Goal: Information Seeking & Learning: Check status

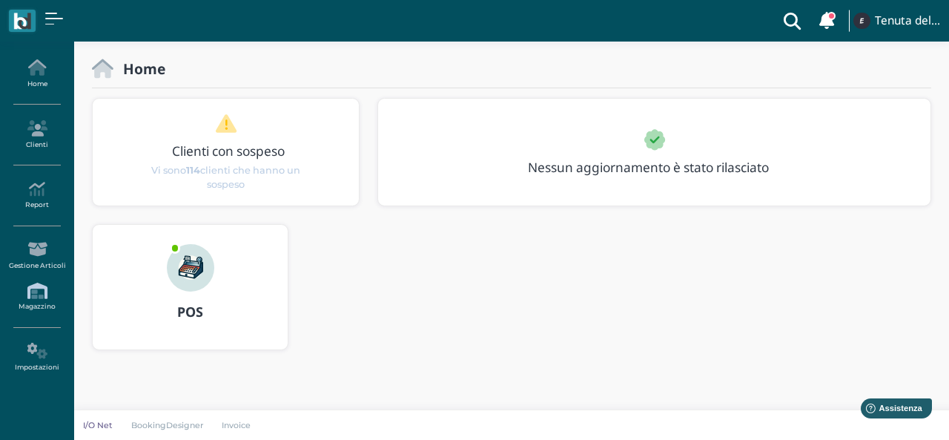
click at [40, 282] on icon at bounding box center [36, 290] width 65 height 16
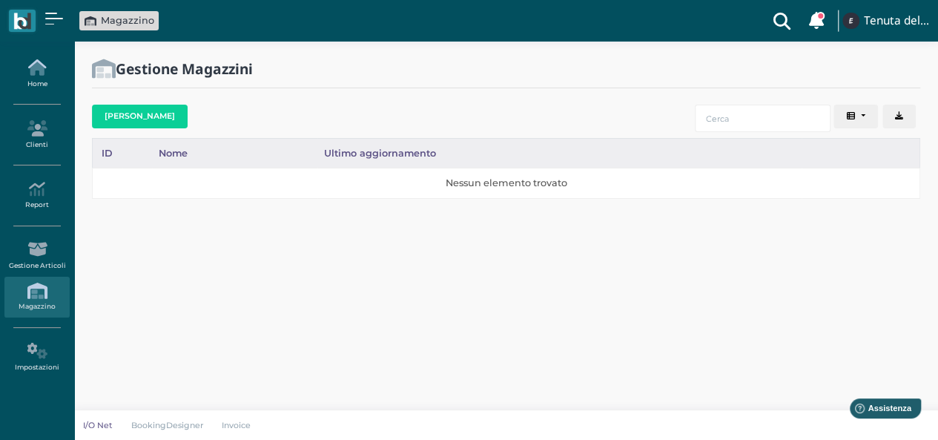
click at [39, 68] on icon at bounding box center [36, 67] width 65 height 16
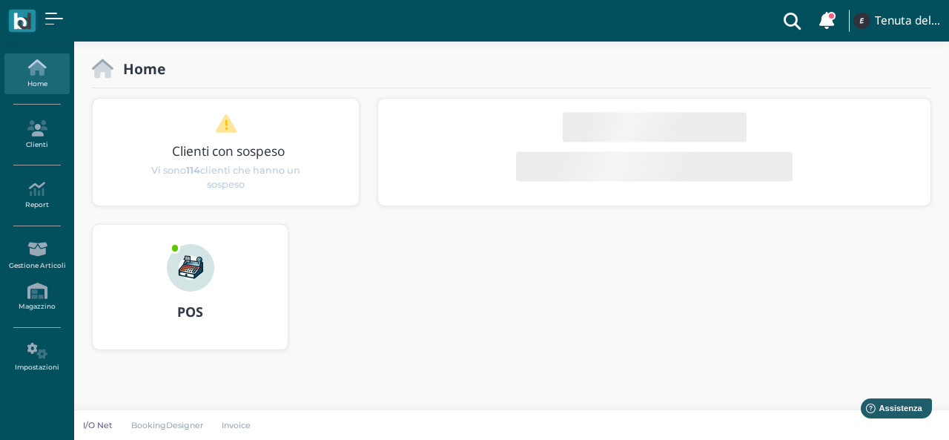
click at [176, 283] on img at bounding box center [190, 267] width 47 height 47
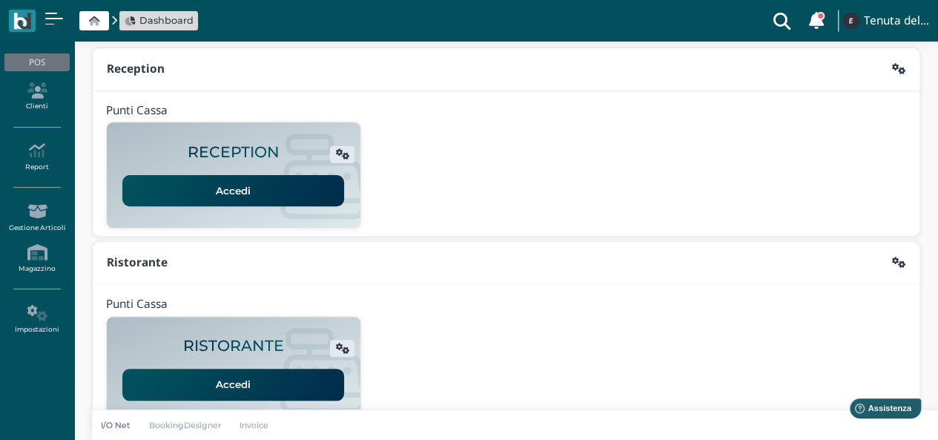
scroll to position [82, 0]
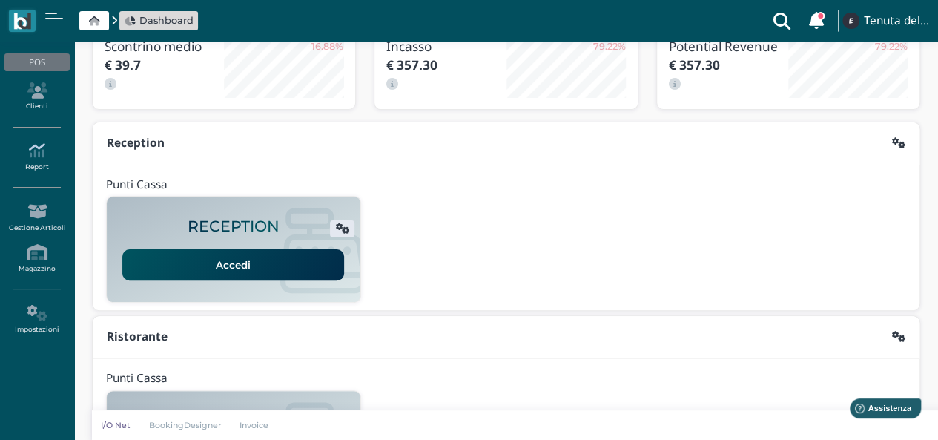
click at [37, 153] on link "Report" at bounding box center [36, 156] width 65 height 41
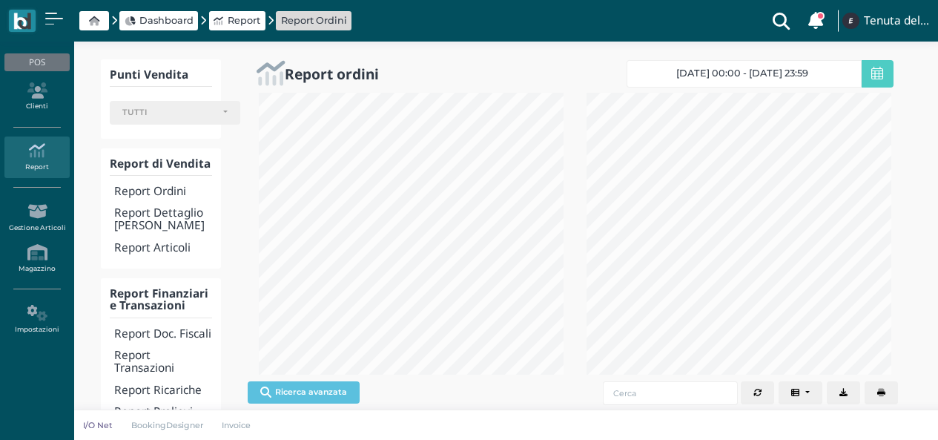
select select
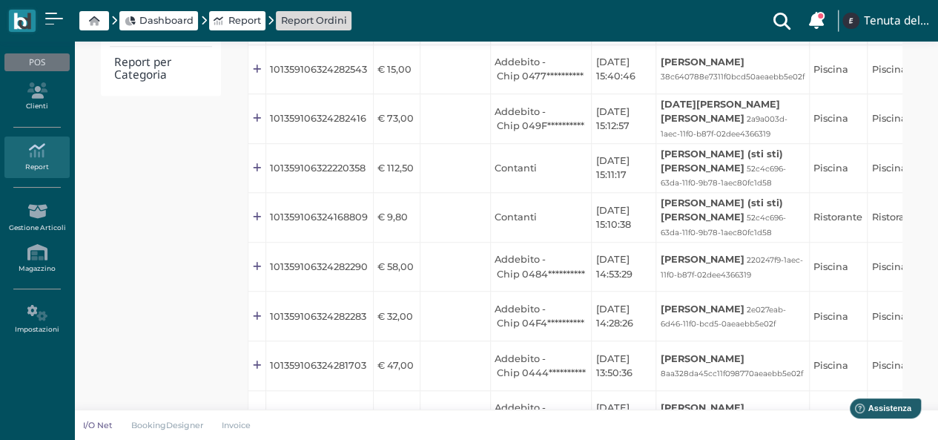
scroll to position [222, 0]
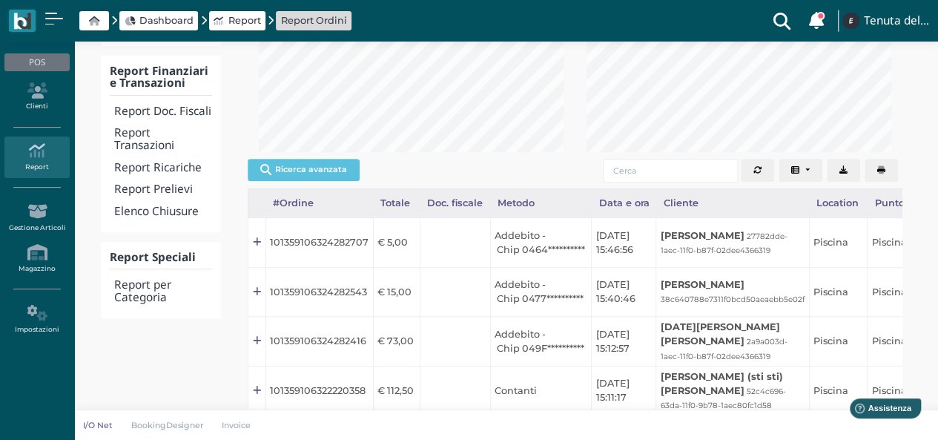
click at [47, 153] on link "Report" at bounding box center [36, 156] width 65 height 41
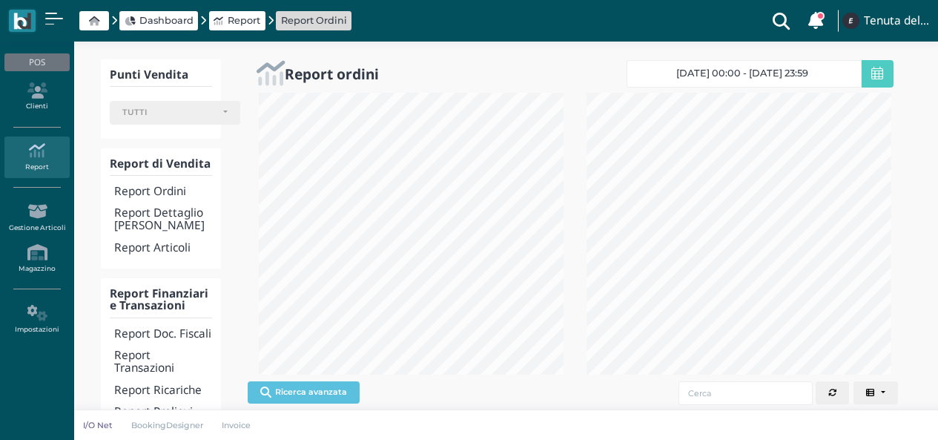
select select
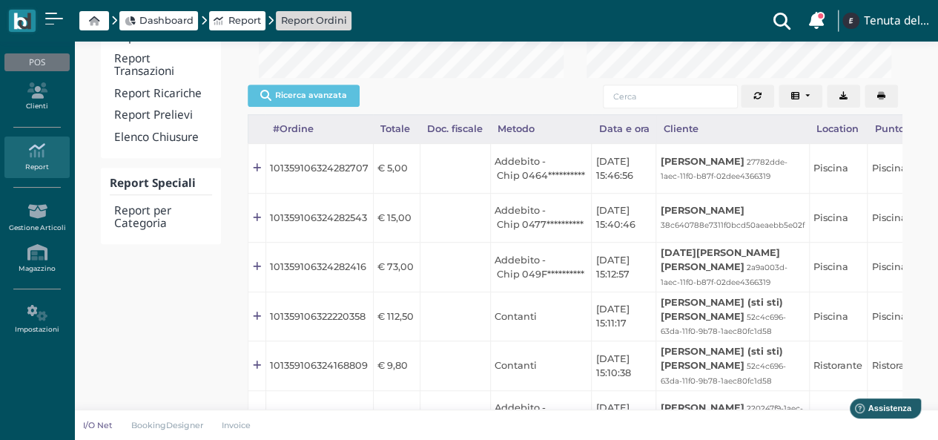
scroll to position [74, 0]
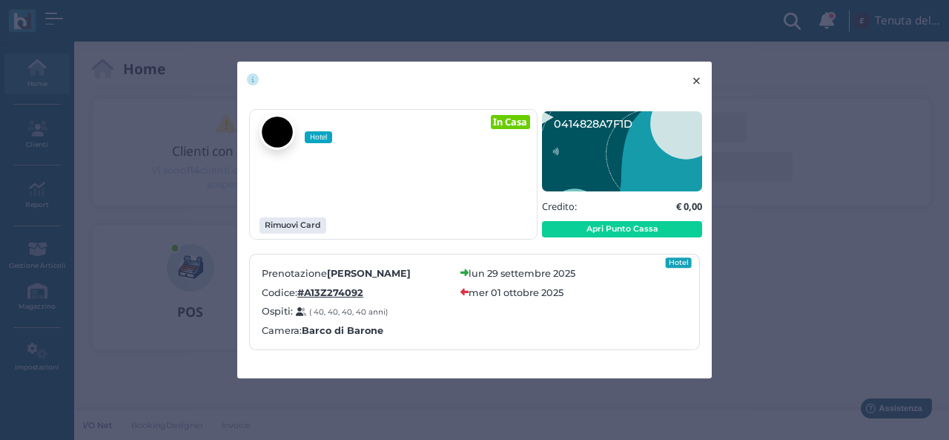
click at [704, 82] on button "× close" at bounding box center [696, 81] width 30 height 38
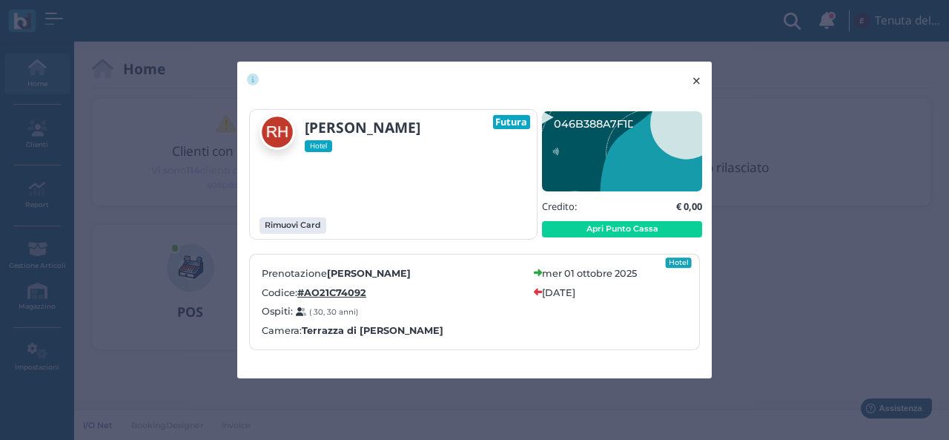
click at [692, 83] on span "×" at bounding box center [696, 80] width 11 height 19
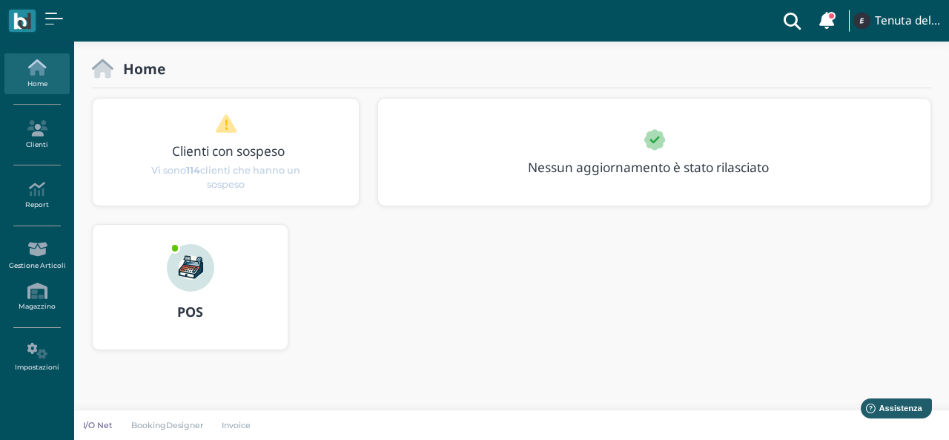
drag, startPoint x: 688, startPoint y: 400, endPoint x: 695, endPoint y: 394, distance: 9.1
click at [691, 400] on div "Home Clienti con sospeso Vi sono 114 clienti che hanno un sospeso Nessun aggior…" at bounding box center [511, 224] width 875 height 365
